Goal: Transaction & Acquisition: Book appointment/travel/reservation

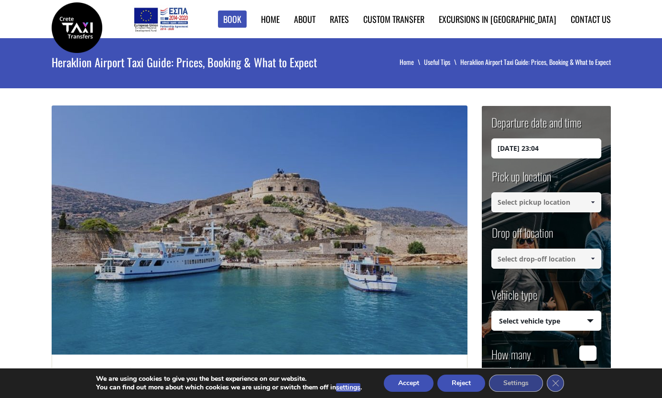
click at [327, 148] on input "[DATE] 23:04" at bounding box center [546, 149] width 110 height 20
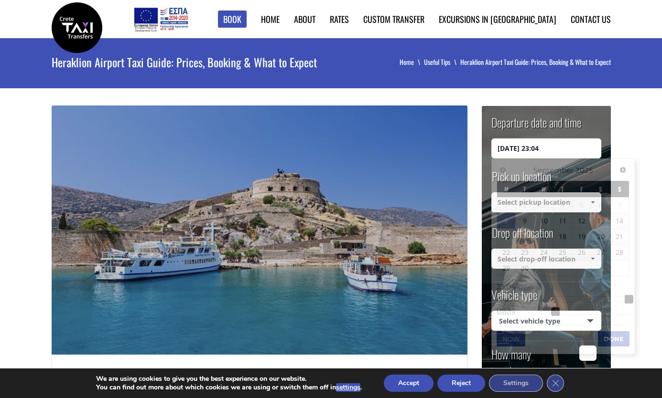
scroll to position [139, 0]
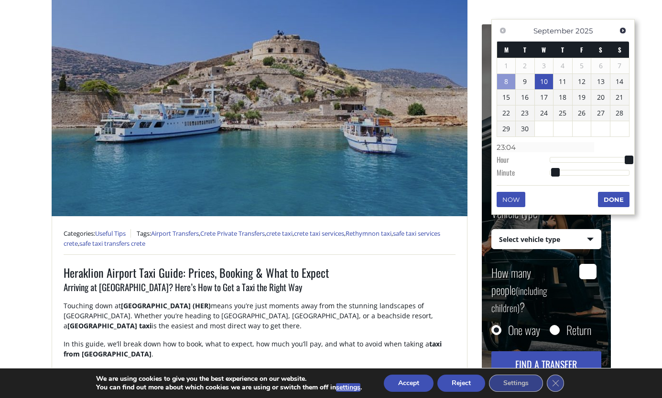
click at [327, 85] on link "10" at bounding box center [543, 81] width 19 height 15
click at [327, 160] on span at bounding box center [549, 161] width 9 height 9
type input "[DATE] 01:00"
type input "01:00"
type input "[DATE] 02:00"
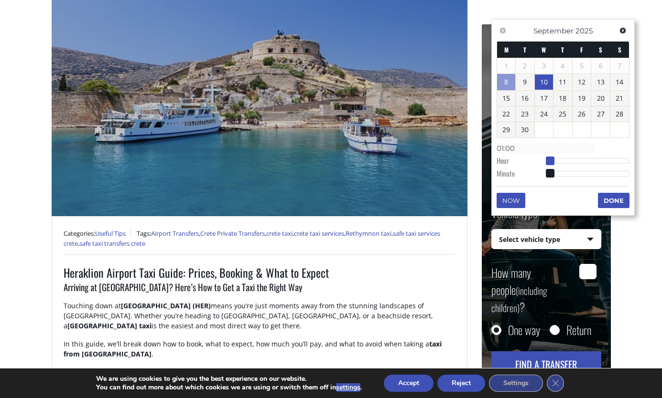
type input "02:00"
type input "[DATE] 03:00"
type input "03:00"
type input "[DATE] 04:00"
type input "04:00"
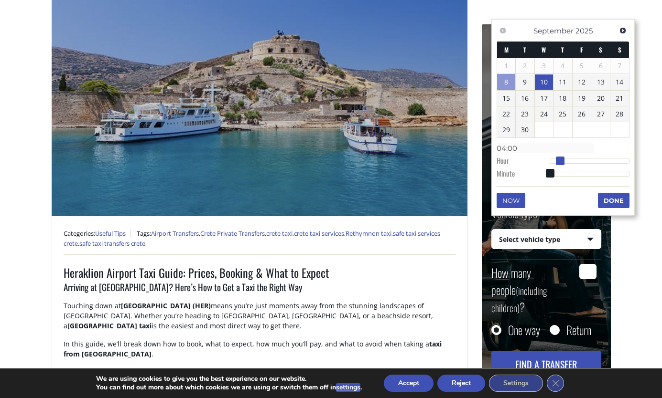
type input "[DATE] 05:00"
type input "05:00"
type input "[DATE] 06:00"
type input "06:00"
type input "[DATE] 07:00"
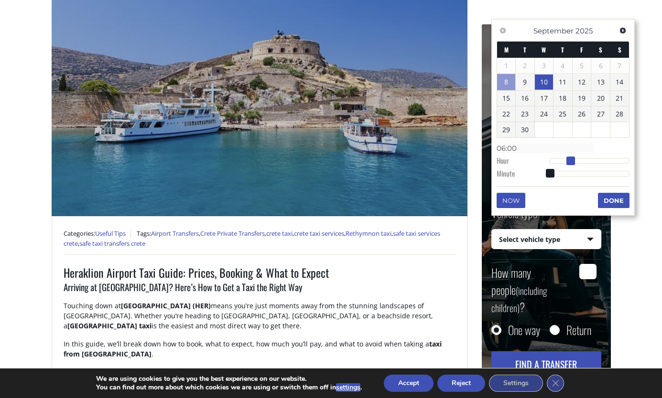
type input "07:00"
type input "[DATE] 08:00"
type input "08:00"
type input "[DATE] 09:00"
type input "09:00"
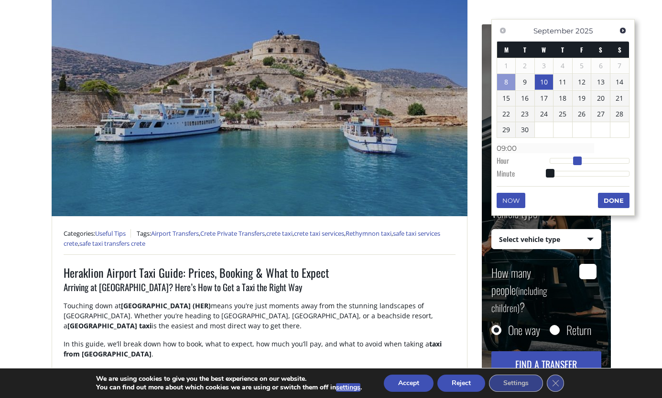
type input "[DATE] 10:00"
type input "10:00"
type input "[DATE] 11:00"
type input "11:00"
type input "[DATE] 12:00"
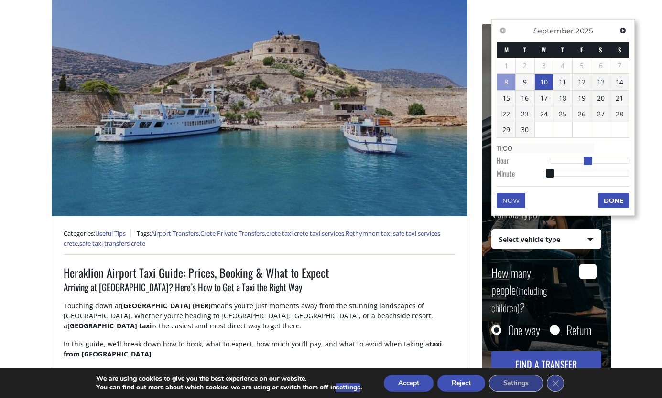
type input "12:00"
type input "[DATE] 13:00"
type input "13:00"
type input "[DATE] 14:00"
type input "14:00"
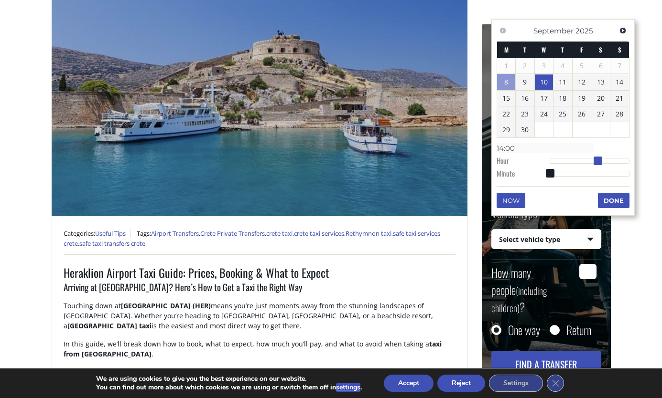
type input "[DATE] 13:00"
type input "13:00"
type input "[DATE] 12:00"
type input "12:00"
drag, startPoint x: 551, startPoint y: 161, endPoint x: 594, endPoint y: 165, distance: 42.7
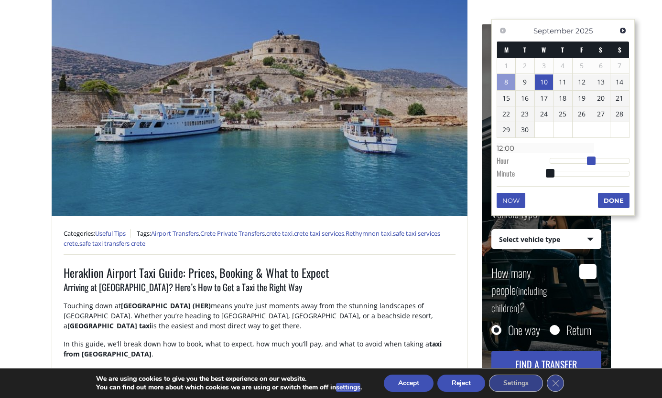
click at [327, 165] on span at bounding box center [591, 161] width 9 height 9
type input "[DATE] 13:00"
type input "13:00"
type input "[DATE] 14:00"
type input "14:00"
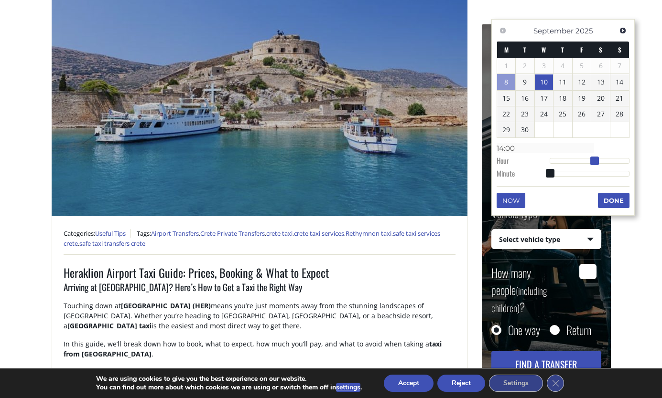
type input "[DATE] 15:00"
type input "15:00"
type input "[DATE] 16:00"
type input "16:00"
type input "[DATE] 17:00"
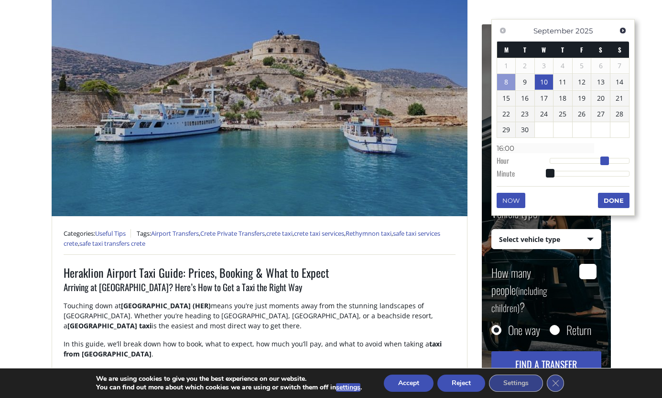
type input "17:00"
type input "[DATE] 18:00"
type input "18:00"
drag, startPoint x: 590, startPoint y: 160, endPoint x: 610, endPoint y: 164, distance: 20.4
click at [327, 164] on span at bounding box center [611, 161] width 9 height 9
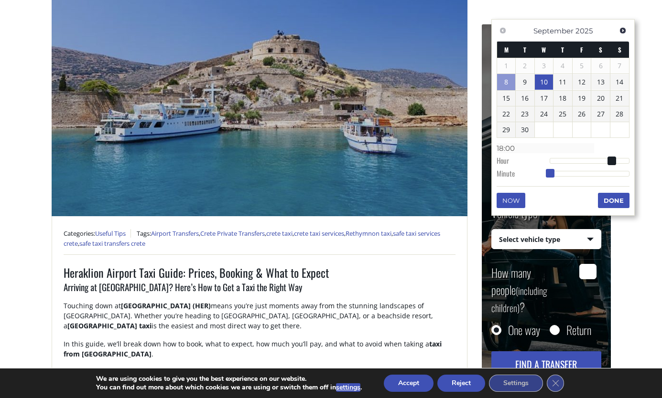
type input "[DATE] 18:01"
type input "18:01"
type input "[DATE] 18:02"
type input "18:02"
type input "[DATE] 18:04"
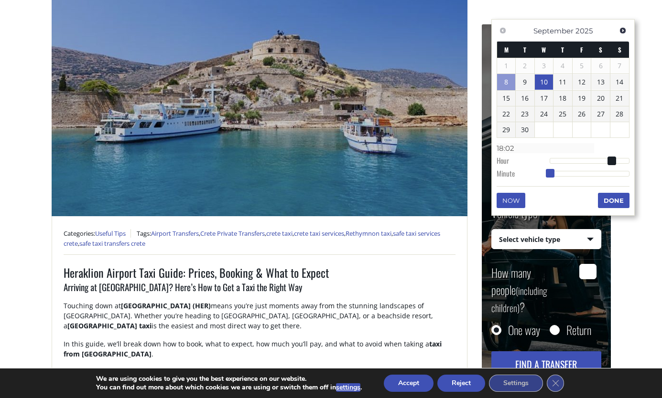
type input "18:04"
type input "[DATE] 18:05"
type input "18:05"
type input "[DATE] 18:06"
type input "18:06"
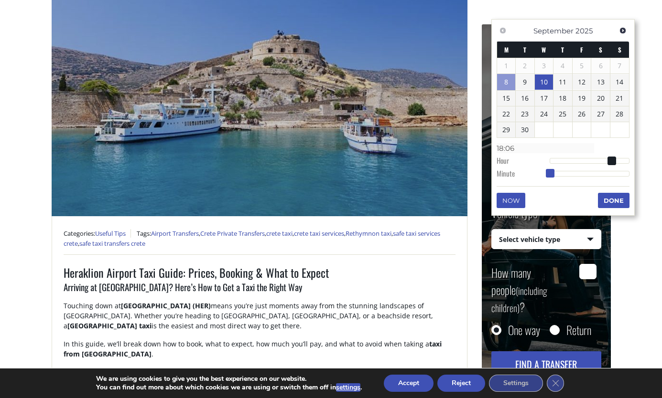
type input "[DATE] 18:07"
type input "18:07"
type input "[DATE] 18:08"
type input "18:08"
type input "[DATE] 18:09"
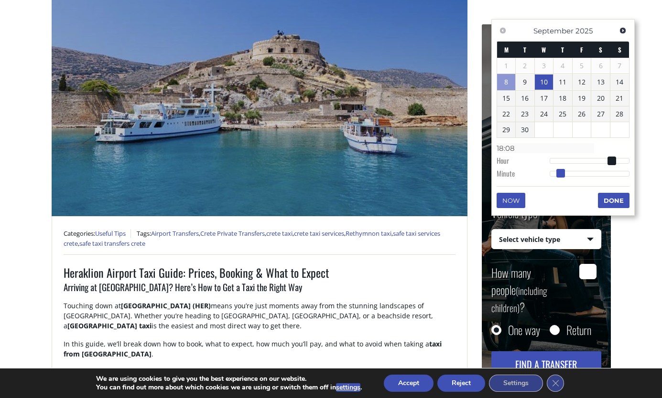
type input "18:09"
type input "[DATE] 18:10"
type input "18:10"
drag, startPoint x: 549, startPoint y: 173, endPoint x: 562, endPoint y: 176, distance: 13.3
click at [327, 176] on span at bounding box center [563, 173] width 9 height 9
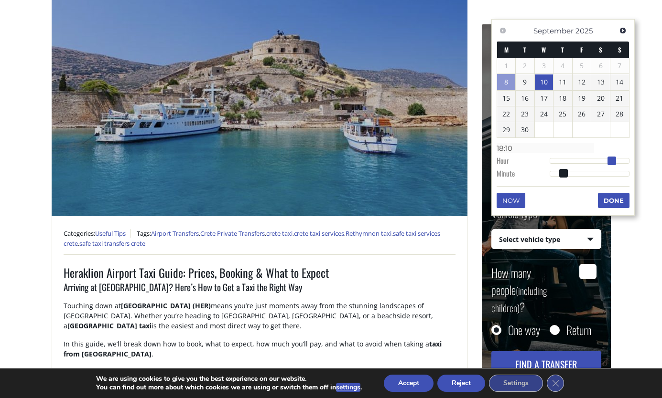
type input "[DATE] 19:10"
type input "19:10"
drag, startPoint x: 611, startPoint y: 160, endPoint x: 617, endPoint y: 160, distance: 5.3
click at [327, 160] on span at bounding box center [614, 161] width 9 height 9
type input "[DATE] 19:11"
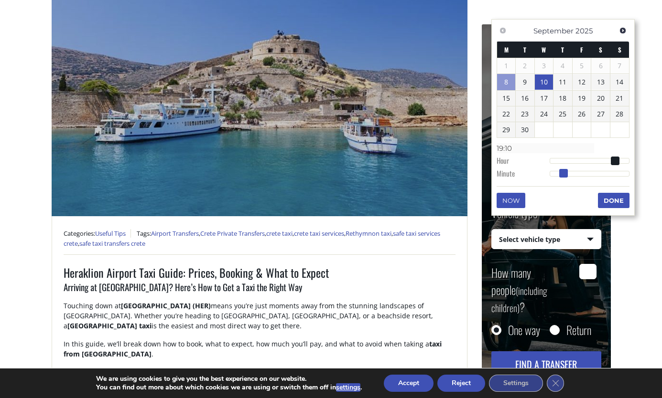
type input "19:11"
type input "[DATE] 19:12"
type input "19:12"
type input "[DATE] 19:11"
type input "19:11"
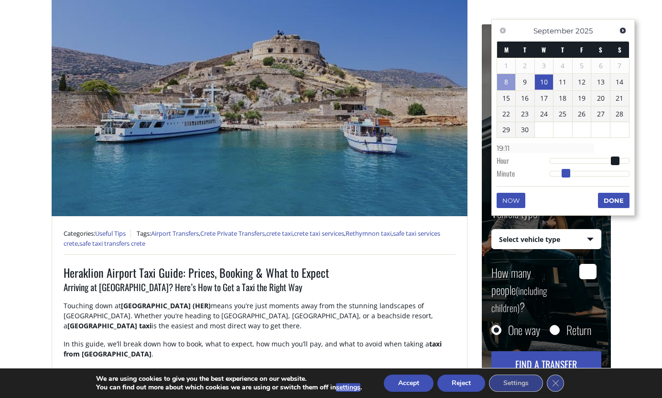
type input "[DATE] 19:10"
type input "19:10"
type input "[DATE] 19:09"
type input "19:09"
type input "[DATE] 19:08"
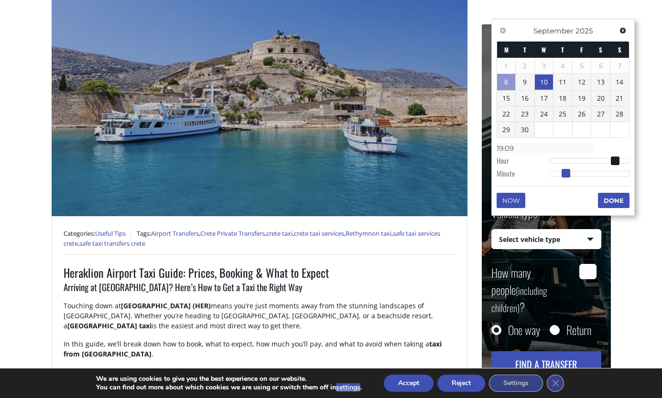
type input "19:08"
type input "[DATE] 19:09"
type input "19:09"
type input "[DATE] 19:10"
type input "19:10"
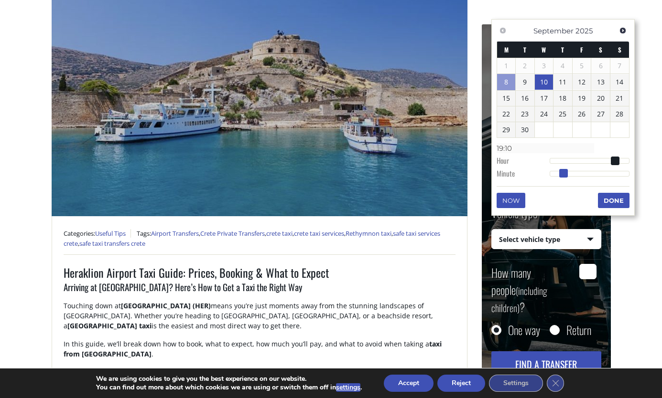
type input "[DATE] 19:09"
type input "19:09"
type input "[DATE] 19:08"
type input "19:08"
type input "[DATE] 19:07"
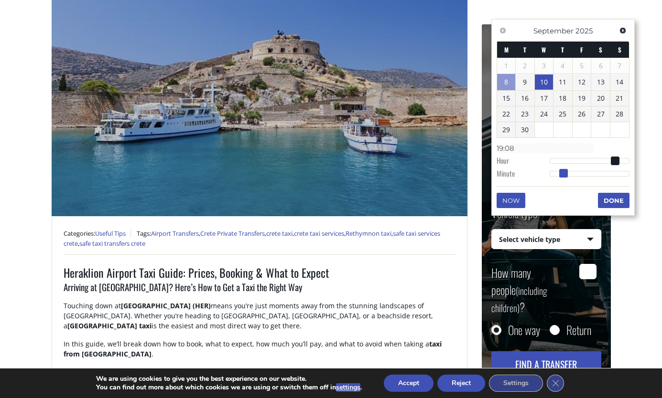
type input "19:07"
type input "[DATE] 19:06"
type input "19:06"
type input "[DATE] 19:05"
type input "19:05"
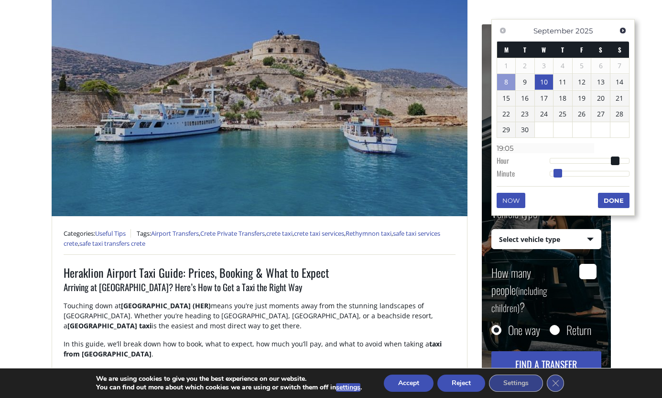
type input "[DATE] 19:04"
type input "19:04"
type input "[DATE] 19:03"
type input "19:03"
type input "[DATE] 19:02"
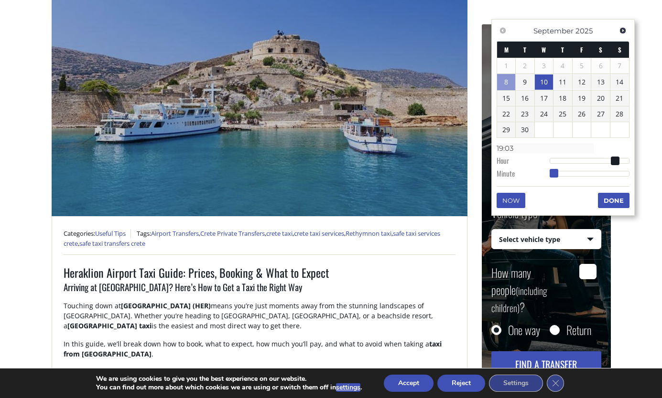
type input "19:02"
type input "[DATE] 19:01"
type input "19:01"
type input "[DATE] 19:00"
type input "19:00"
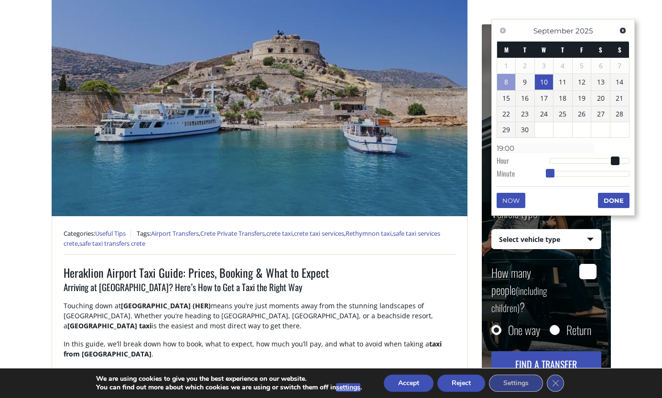
drag, startPoint x: 560, startPoint y: 173, endPoint x: 542, endPoint y: 176, distance: 17.9
click at [327, 176] on dl "Time 19:00 Hour Minute Second Millisecond Microsecond Time Zone -1200 -1100 -10…" at bounding box center [562, 160] width 133 height 41
click at [327, 202] on button "Done" at bounding box center [614, 200] width 32 height 15
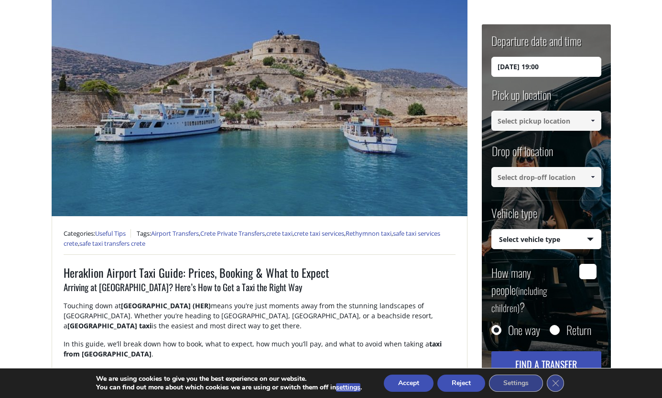
click at [327, 127] on link at bounding box center [592, 121] width 16 height 20
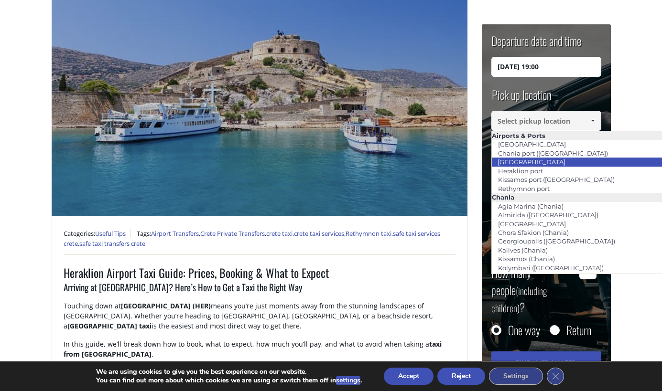
click at [327, 161] on li "[GEOGRAPHIC_DATA]" at bounding box center [600, 162] width 217 height 9
type input "[GEOGRAPHIC_DATA]"
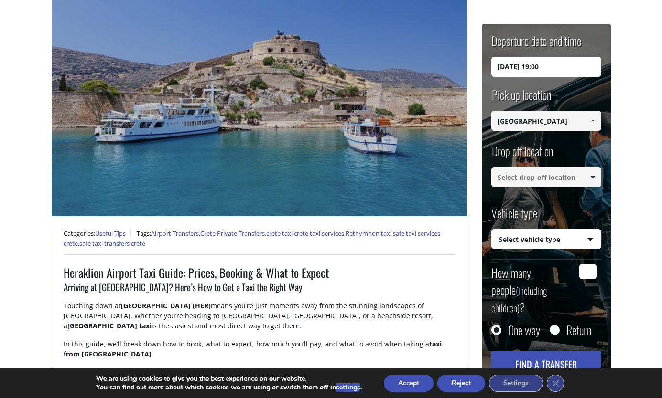
click at [327, 172] on input at bounding box center [546, 177] width 110 height 20
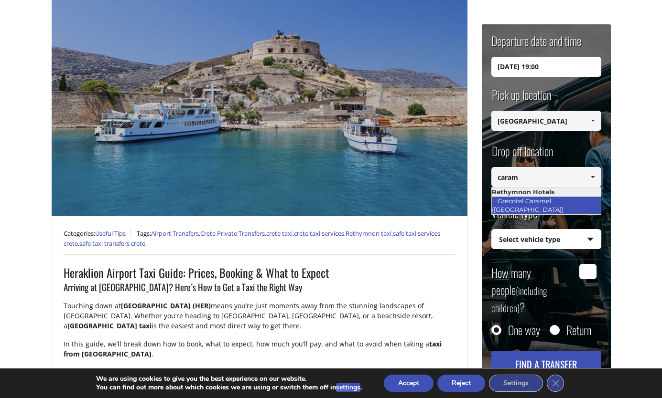
click at [327, 204] on link "Grecotel Caramel ([GEOGRAPHIC_DATA])" at bounding box center [530, 205] width 78 height 22
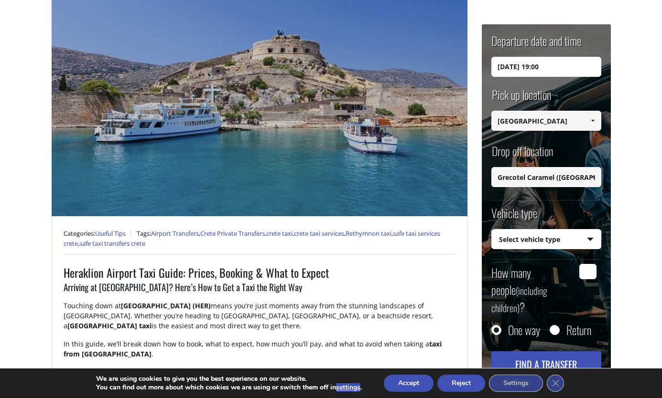
type input "Grecotel Caramel ([GEOGRAPHIC_DATA])"
click at [327, 178] on input "Grecotel Caramel ([GEOGRAPHIC_DATA])" at bounding box center [546, 177] width 110 height 20
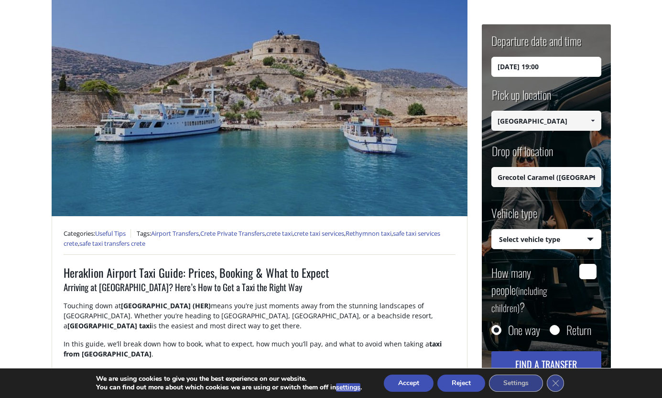
click at [327, 178] on input "Grecotel Caramel ([GEOGRAPHIC_DATA])" at bounding box center [546, 177] width 110 height 20
click at [327, 237] on select "Select vehicle type Taxi (4 passengers) Mercedes E Class Mini Van (7 passengers…" at bounding box center [546, 240] width 109 height 20
select select "540"
click at [327, 230] on select "Select vehicle type Taxi (4 passengers) Mercedes E Class Mini Van (7 passengers…" at bounding box center [546, 240] width 109 height 20
click at [327, 326] on input "Return" at bounding box center [554, 331] width 10 height 10
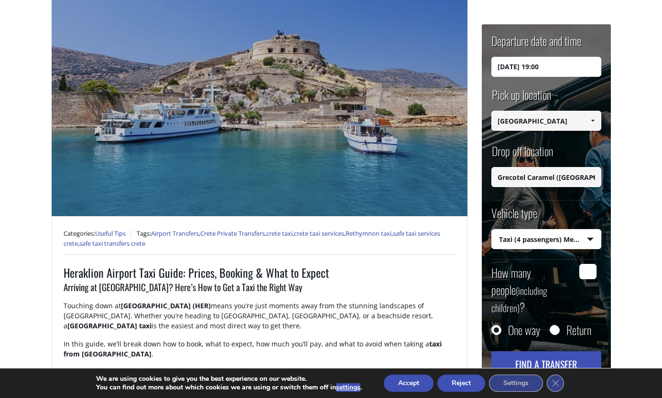
radio input "true"
type input "Grecotel Caramel ([GEOGRAPHIC_DATA])"
type input "[GEOGRAPHIC_DATA]"
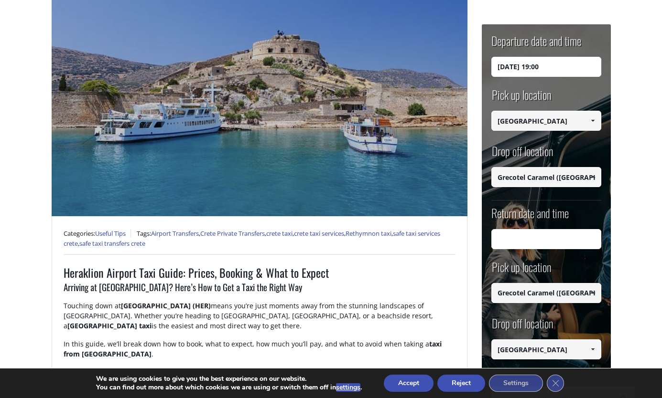
click at [327, 242] on input "Return date and time" at bounding box center [546, 239] width 110 height 20
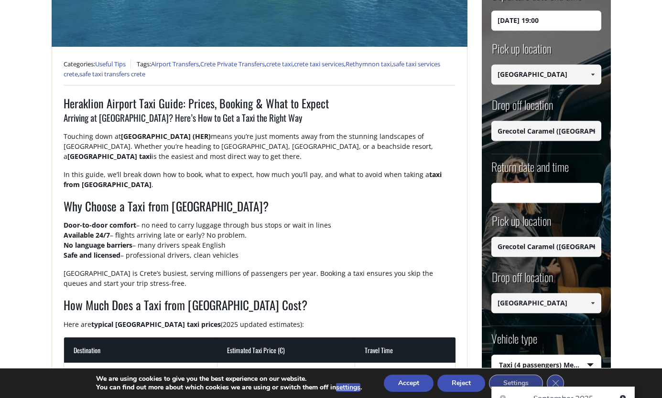
scroll to position [308, 0]
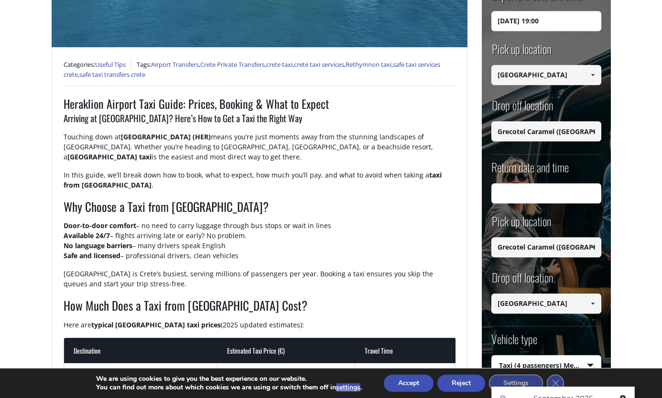
click at [327, 193] on input "Return date and time" at bounding box center [546, 193] width 110 height 20
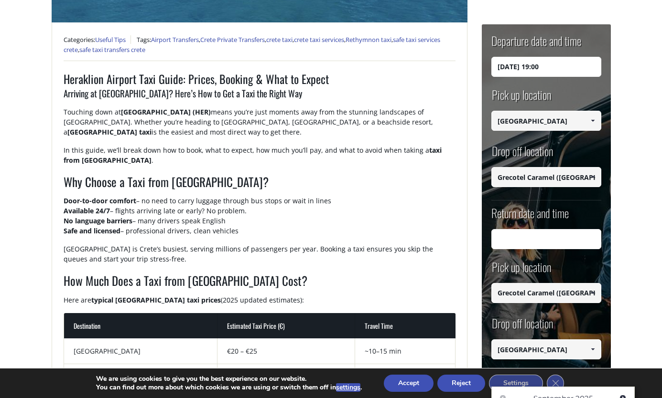
scroll to position [332, 0]
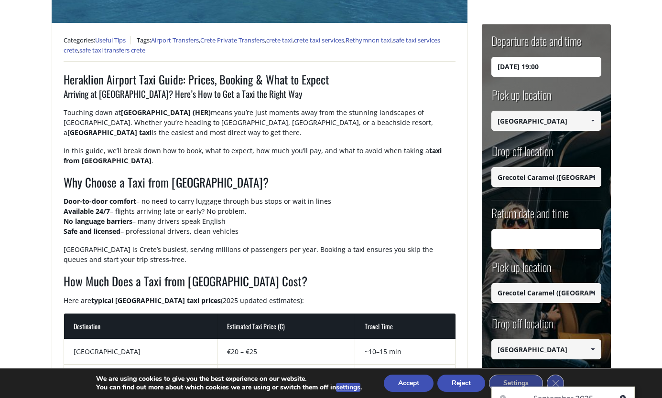
click at [327, 242] on input "Return date and time" at bounding box center [546, 239] width 110 height 20
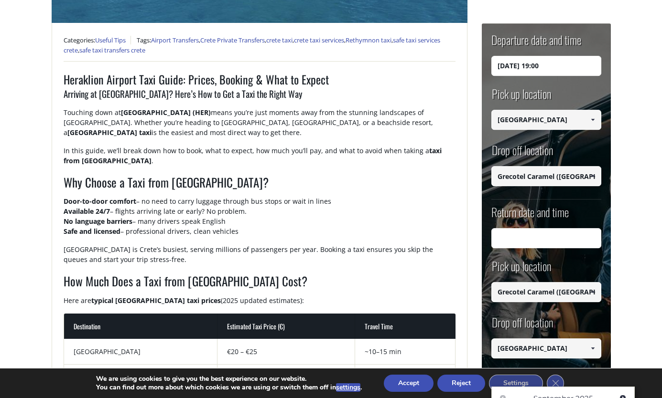
scroll to position [561, 0]
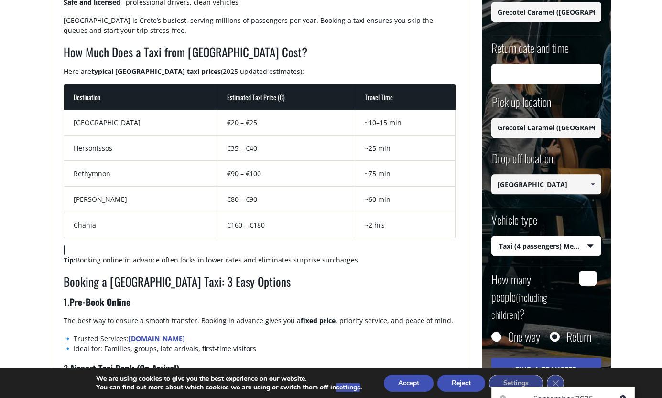
click at [327, 74] on input "Return date and time" at bounding box center [546, 74] width 110 height 20
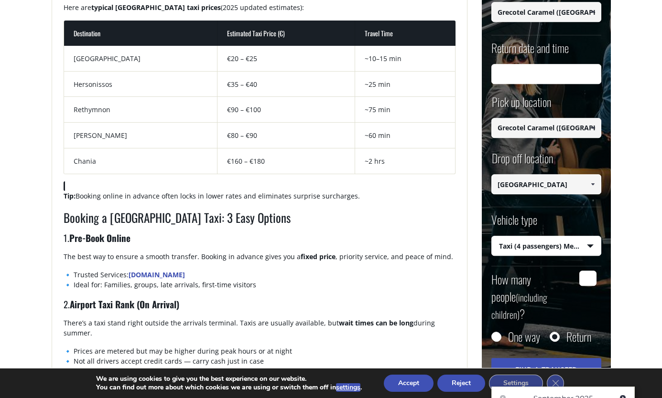
click at [327, 74] on input "Return date and time" at bounding box center [546, 74] width 110 height 20
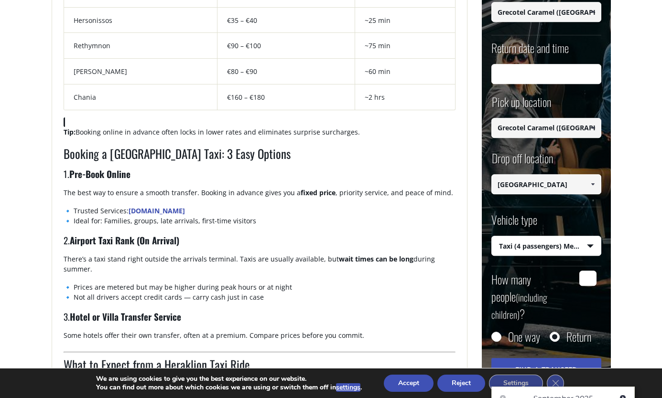
click at [327, 74] on input "Return date and time" at bounding box center [546, 74] width 110 height 20
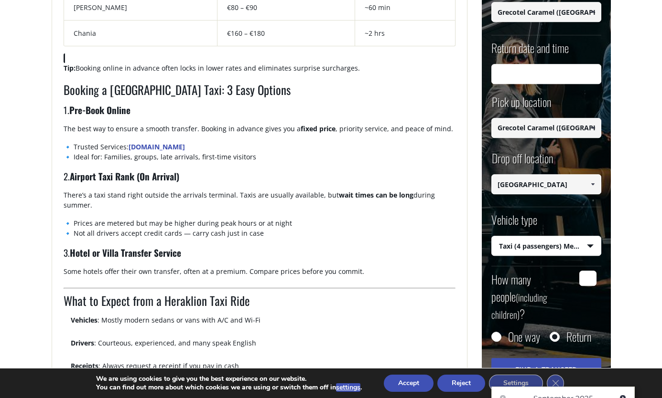
click at [327, 74] on input "Return date and time" at bounding box center [546, 74] width 110 height 20
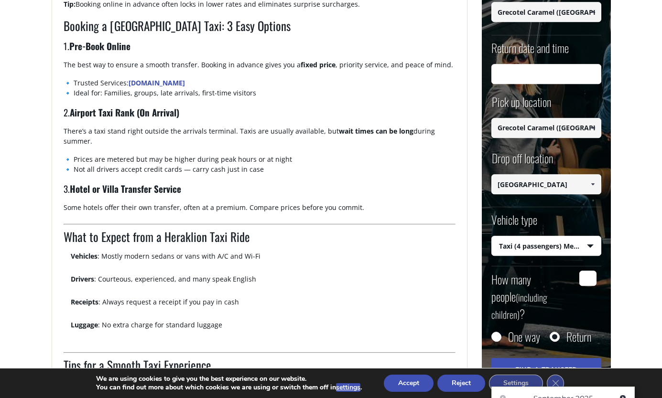
click at [327, 74] on input "Return date and time" at bounding box center [546, 74] width 110 height 20
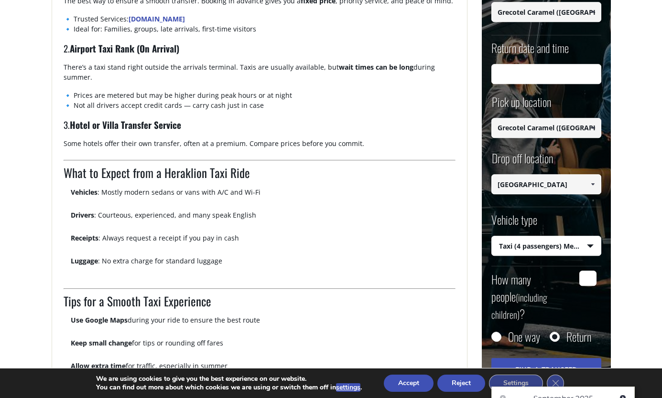
click at [327, 74] on input "Return date and time" at bounding box center [546, 74] width 110 height 20
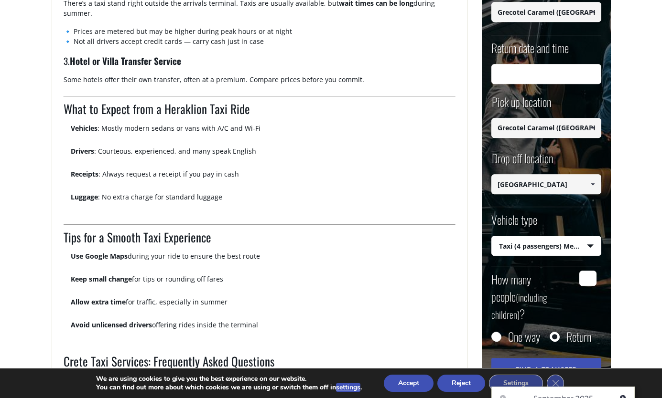
click at [327, 71] on input "Return date and time" at bounding box center [546, 74] width 110 height 20
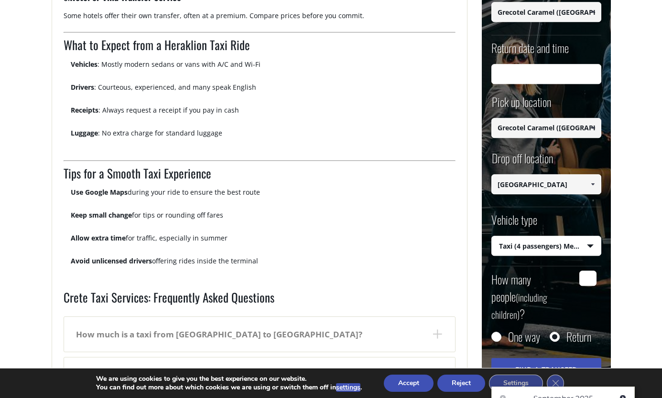
click at [327, 71] on input "Return date and time" at bounding box center [546, 74] width 110 height 20
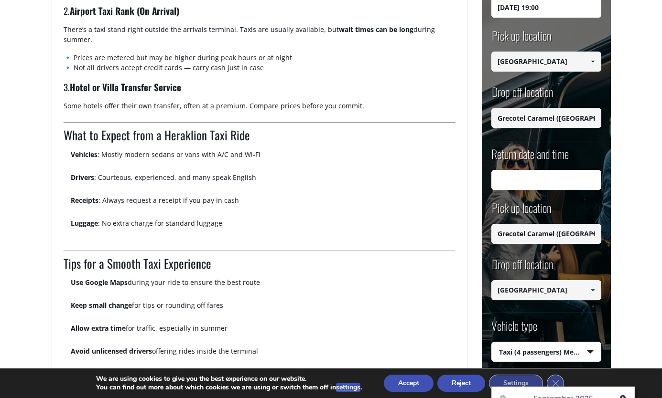
scroll to position [935, 0]
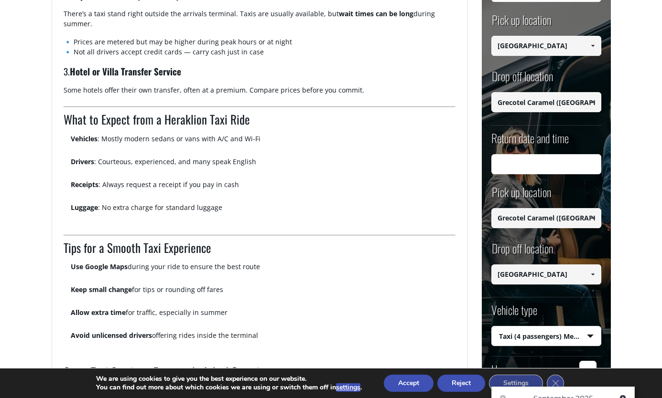
click at [327, 164] on input "Return date and time" at bounding box center [546, 164] width 110 height 20
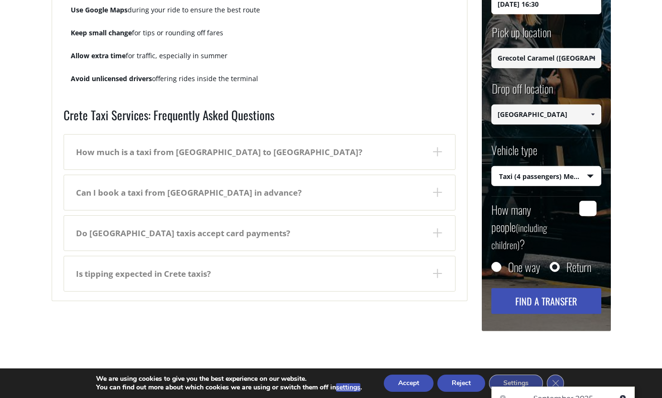
scroll to position [1192, 0]
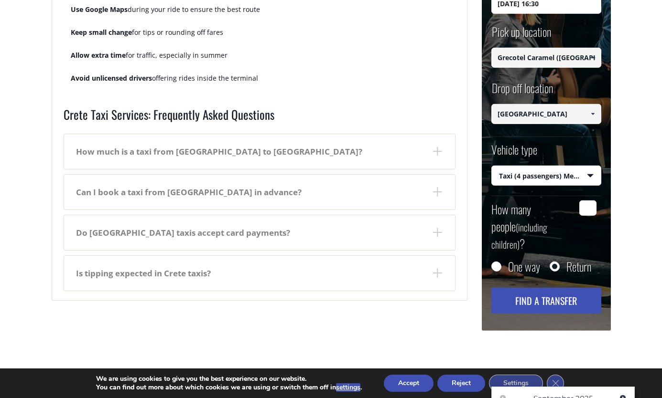
type input "[DATE] 16:30"
click at [327, 288] on button "Find a transfer" at bounding box center [546, 301] width 110 height 26
click at [327, 207] on div "How many people (including children) ?" at bounding box center [546, 231] width 110 height 61
click at [327, 207] on input "How many people (including children) ?" at bounding box center [587, 208] width 17 height 15
type input "2"
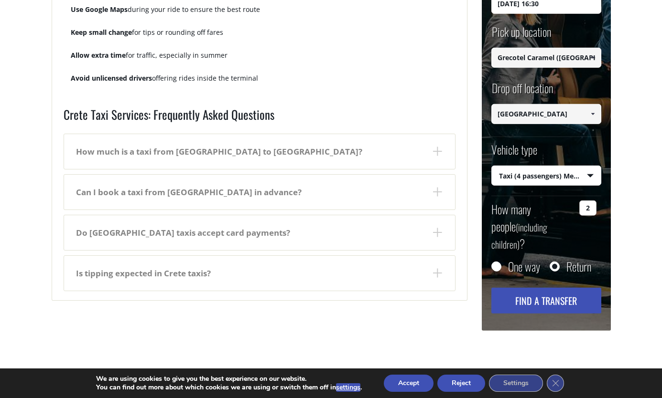
click at [327, 288] on button "Find a transfer" at bounding box center [546, 301] width 110 height 26
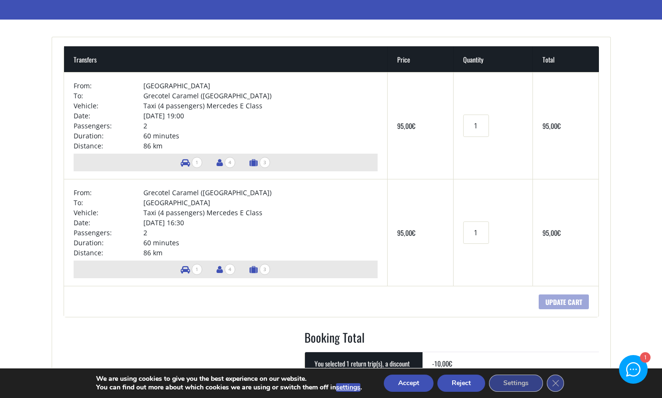
scroll to position [70, 0]
